Goal: Information Seeking & Learning: Learn about a topic

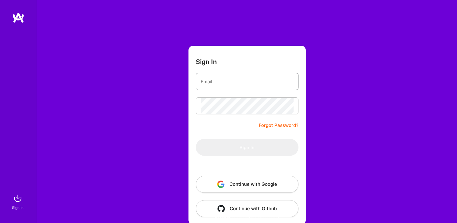
type input "[EMAIL_ADDRESS][DOMAIN_NAME]"
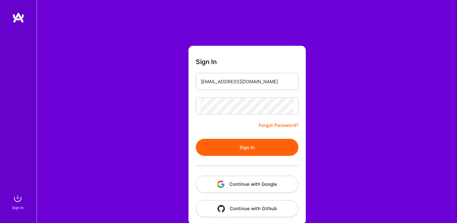
click at [241, 161] on div at bounding box center [247, 166] width 103 height 20
click at [241, 144] on button "Sign In" at bounding box center [247, 147] width 103 height 17
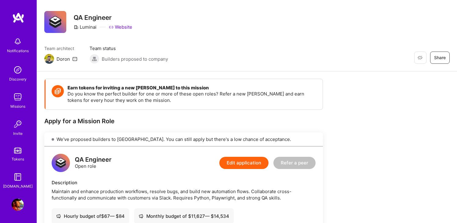
scroll to position [7, 0]
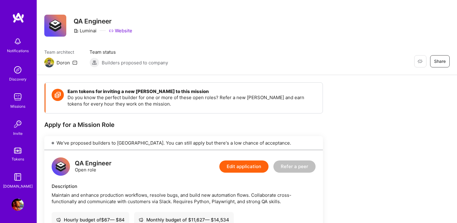
click at [48, 61] on img at bounding box center [49, 63] width 10 height 10
click at [14, 98] on img at bounding box center [18, 97] width 12 height 12
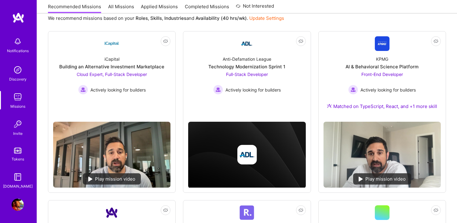
scroll to position [68, 0]
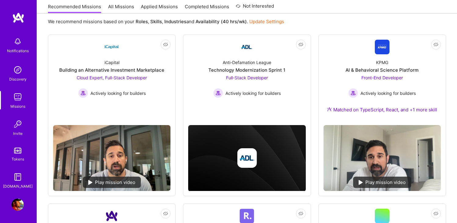
click at [119, 9] on link "All Missions" at bounding box center [121, 8] width 26 height 10
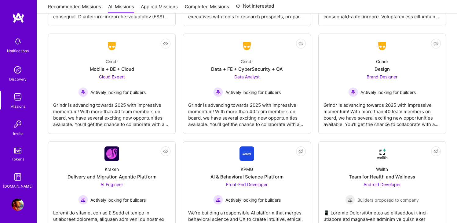
scroll to position [1641, 0]
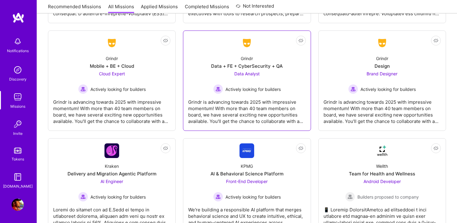
click at [258, 87] on div "Data Analyst Actively looking for builders" at bounding box center [247, 83] width 68 height 24
